Goal: Navigation & Orientation: Find specific page/section

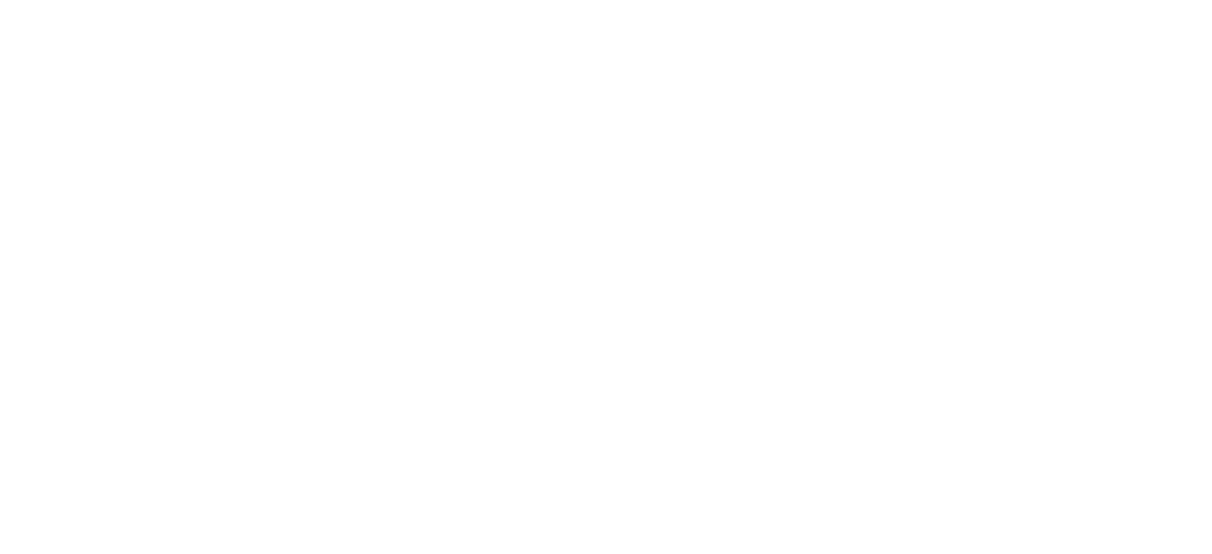
click at [1000, 27] on div at bounding box center [612, 277] width 1212 height 554
